Goal: Use online tool/utility: Utilize a website feature to perform a specific function

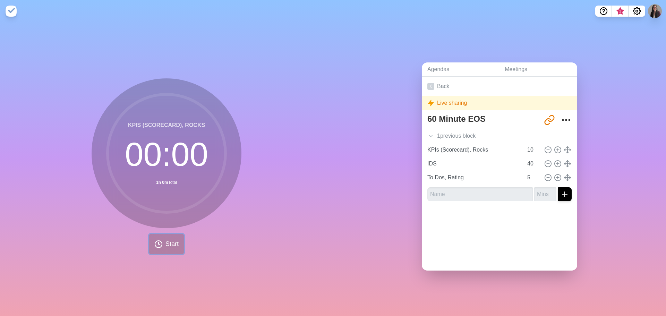
click at [165, 241] on span "Start" at bounding box center [171, 243] width 13 height 9
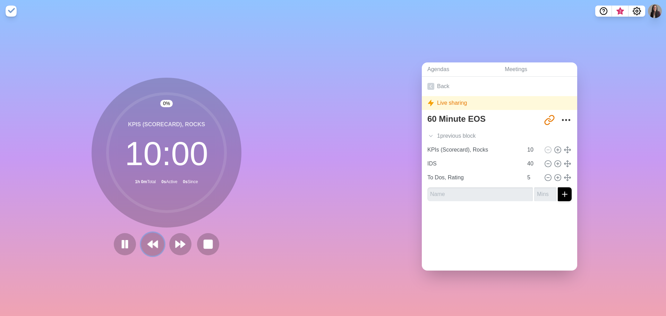
click at [151, 243] on icon at bounding box center [153, 244] width 12 height 12
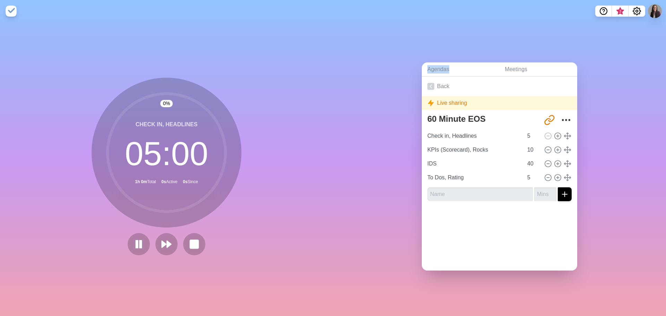
click at [151, 243] on div at bounding box center [166, 244] width 83 height 22
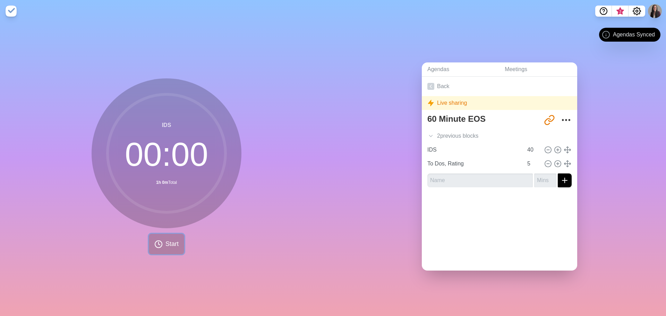
click at [162, 242] on button "Start" at bounding box center [166, 244] width 35 height 20
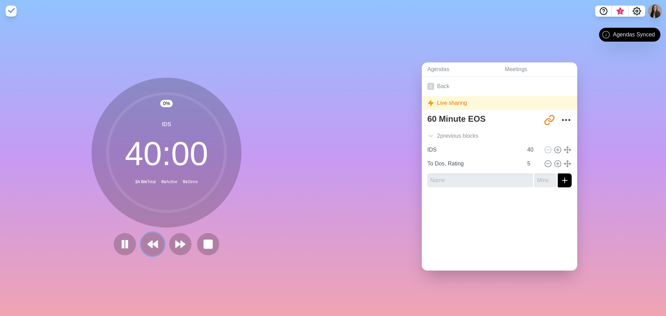
click at [147, 244] on icon at bounding box center [153, 244] width 12 height 12
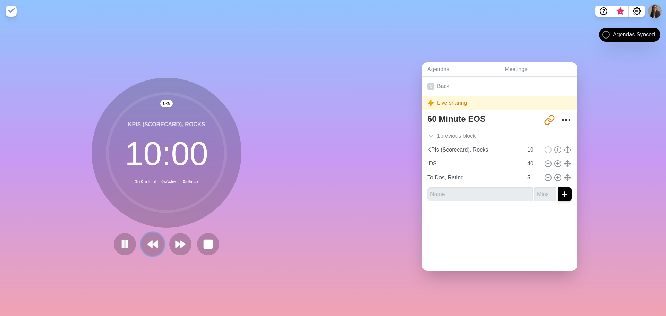
click at [147, 244] on icon at bounding box center [153, 244] width 12 height 12
click at [136, 244] on button at bounding box center [125, 244] width 22 height 22
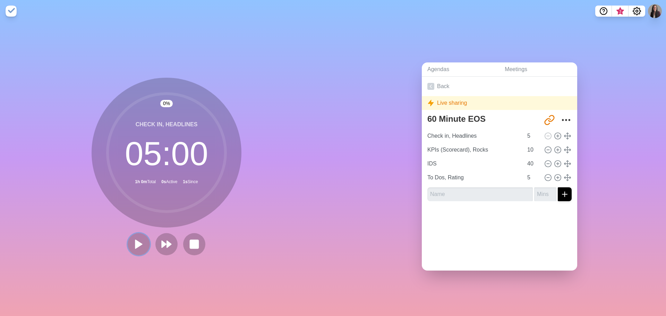
click at [146, 244] on button at bounding box center [139, 244] width 22 height 22
click at [140, 245] on icon at bounding box center [139, 244] width 12 height 12
click at [133, 239] on icon at bounding box center [139, 244] width 12 height 12
